Goal: Task Accomplishment & Management: Manage account settings

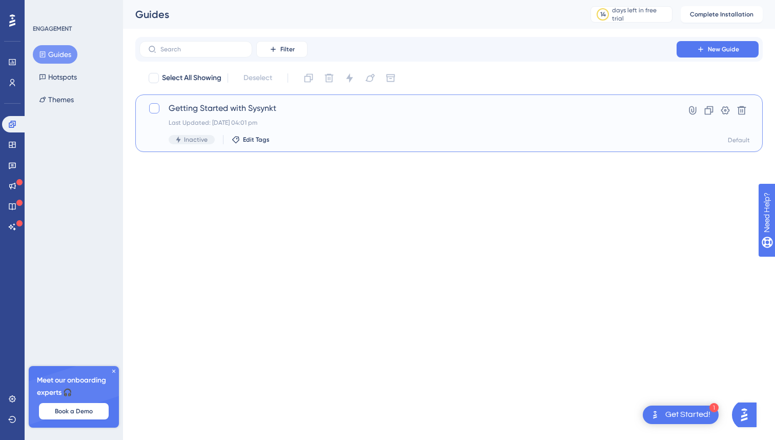
click at [153, 113] on div at bounding box center [154, 108] width 10 height 10
checkbox input "true"
click at [155, 109] on icon at bounding box center [154, 108] width 6 height 8
checkbox input "false"
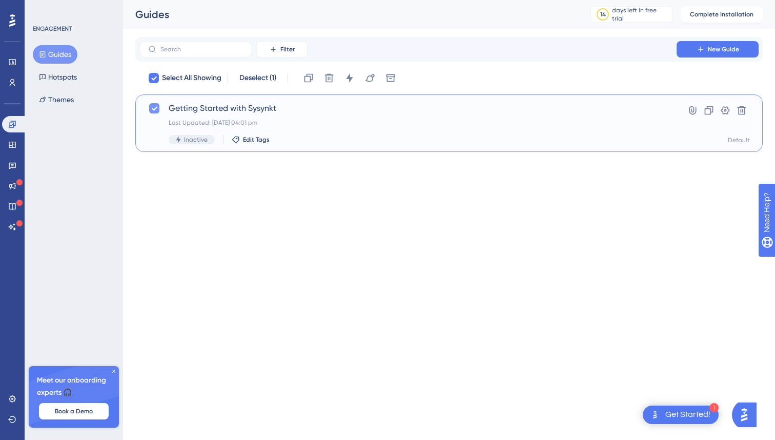
checkbox input "false"
click at [189, 137] on span "Inactive" at bounding box center [196, 139] width 24 height 8
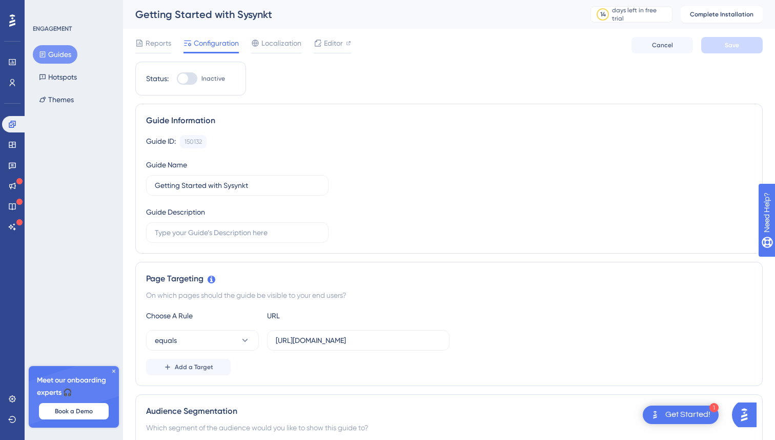
click at [195, 79] on div at bounding box center [187, 78] width 21 height 12
click at [177, 79] on input "Inactive" at bounding box center [176, 78] width 1 height 1
checkbox input "false"
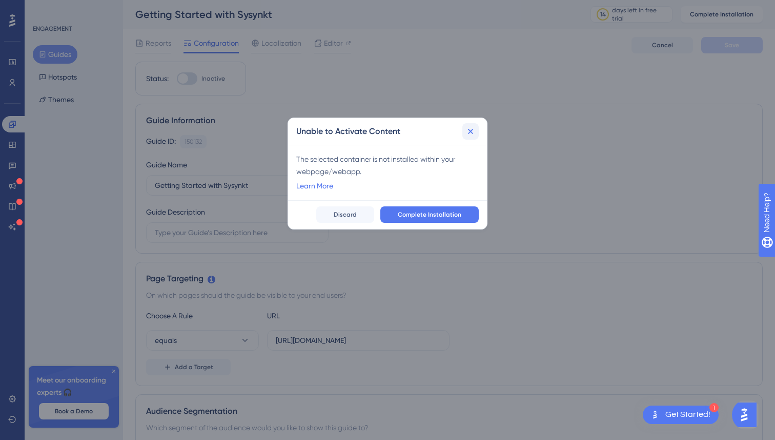
click at [469, 135] on icon at bounding box center [471, 131] width 10 height 10
